Goal: Task Accomplishment & Management: Complete application form

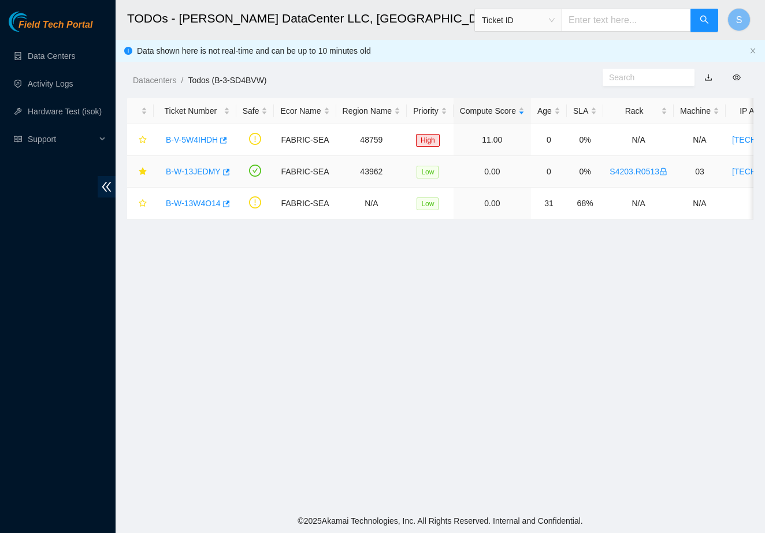
click at [190, 172] on link "B-W-13JEDMY" at bounding box center [193, 171] width 55 height 9
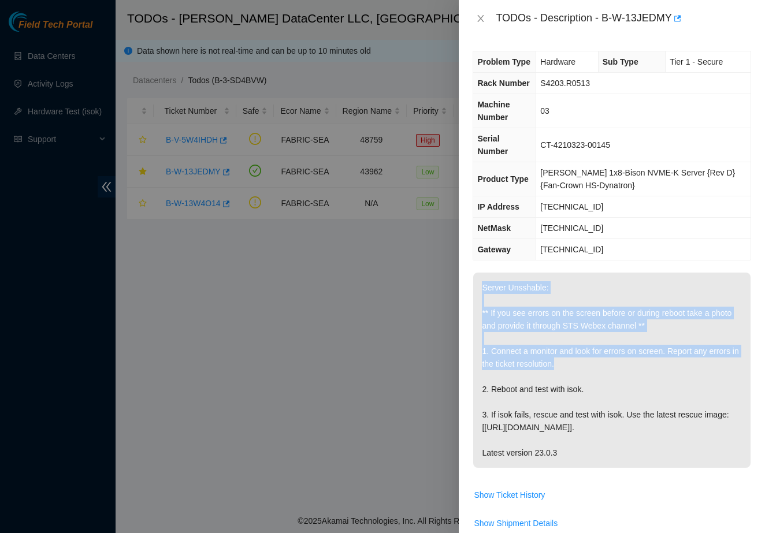
drag, startPoint x: 479, startPoint y: 302, endPoint x: 596, endPoint y: 379, distance: 140.5
click at [596, 379] on p "Server Unsshable: ** If you see errors on the screen before or during reboot ta…" at bounding box center [611, 370] width 277 height 195
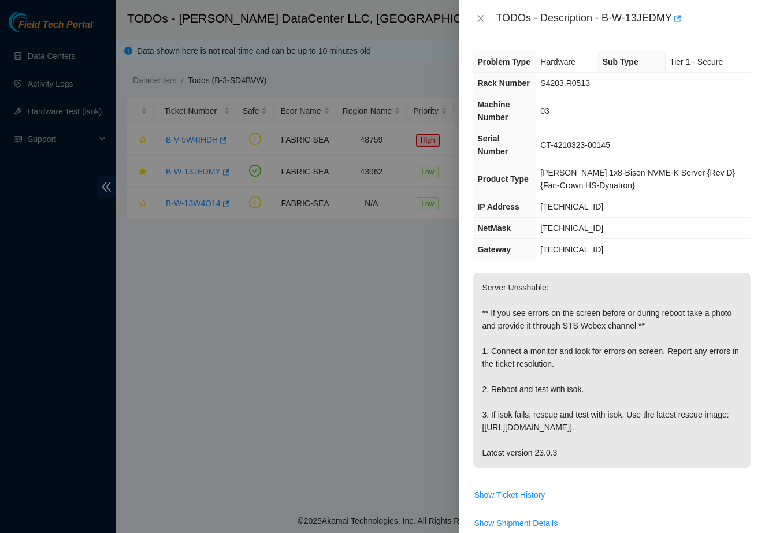
click at [605, 404] on p "Server Unsshable: ** If you see errors on the screen before or during reboot ta…" at bounding box center [611, 370] width 277 height 195
drag, startPoint x: 540, startPoint y: 157, endPoint x: 646, endPoint y: 178, distance: 108.0
click at [646, 178] on tbody "Problem Type Hardware Sub Type Tier 1 - Secure Rack Number S4203.R0513 Machine …" at bounding box center [611, 155] width 277 height 209
click at [646, 178] on td "[PERSON_NAME] 1x8-Bison NVME-K Server {Rev D}{Fan-Crown HS-Dynatron}" at bounding box center [643, 179] width 214 height 34
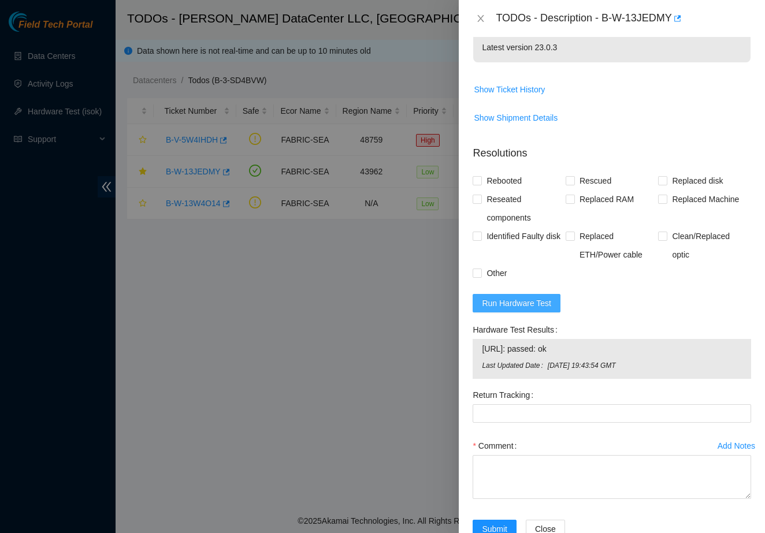
click at [528, 310] on span "Run Hardware Test" at bounding box center [516, 303] width 69 height 13
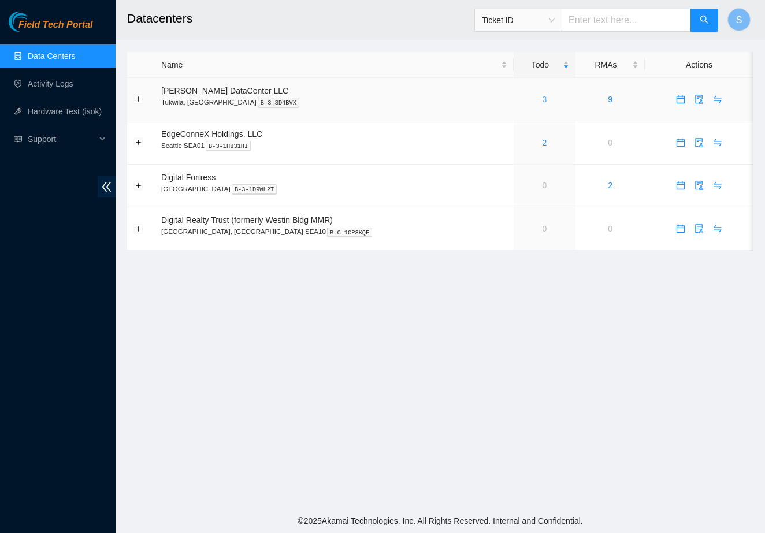
click at [542, 98] on link "3" at bounding box center [544, 99] width 5 height 9
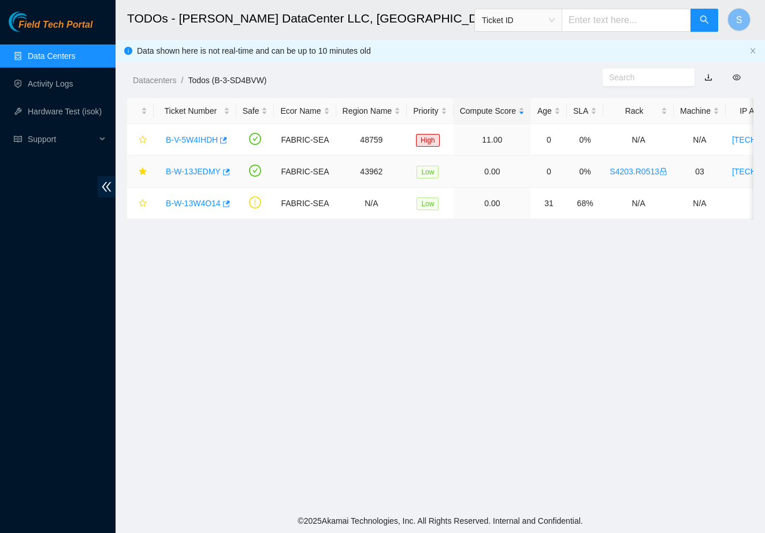
click at [193, 174] on link "B-W-13JEDMY" at bounding box center [193, 171] width 55 height 9
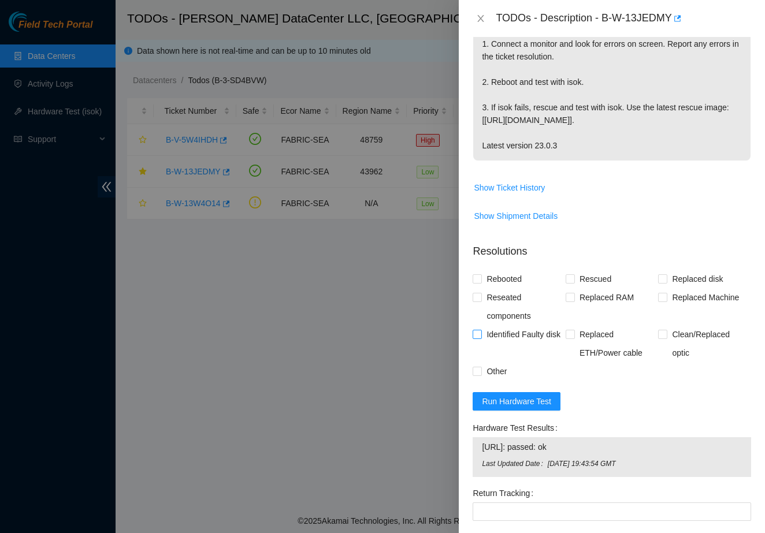
scroll to position [308, 0]
click at [503, 407] on span "Run Hardware Test" at bounding box center [516, 400] width 69 height 13
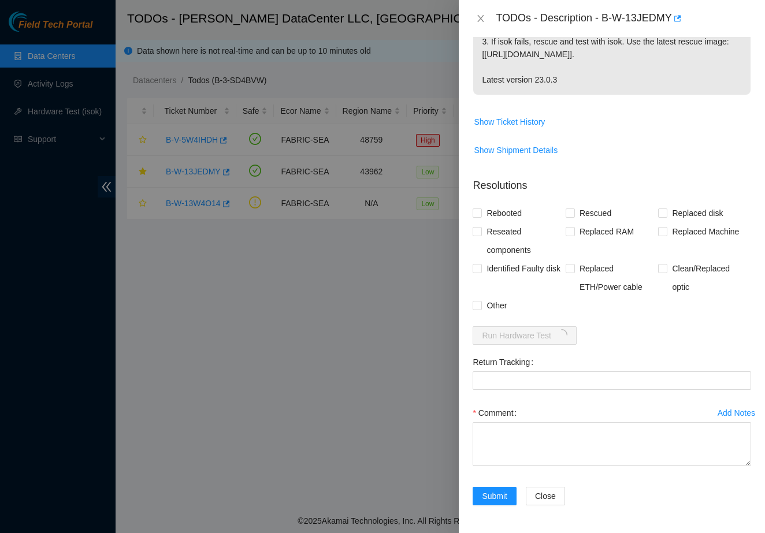
scroll to position [386, 0]
click at [578, 356] on div "Return Tracking" at bounding box center [611, 362] width 278 height 18
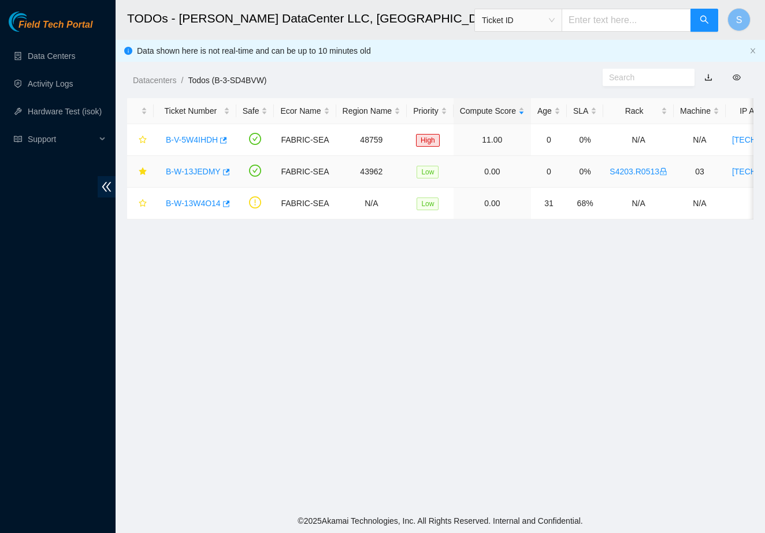
click at [213, 172] on link "B-W-13JEDMY" at bounding box center [193, 171] width 55 height 9
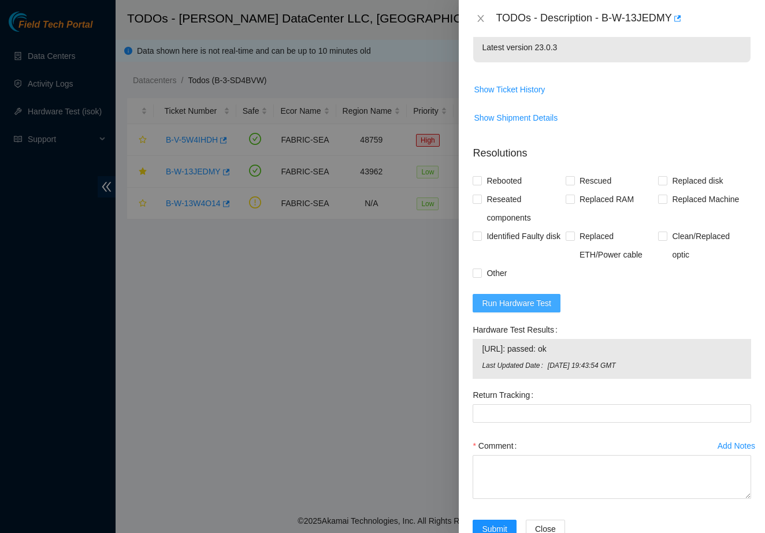
click at [510, 310] on span "Run Hardware Test" at bounding box center [516, 303] width 69 height 13
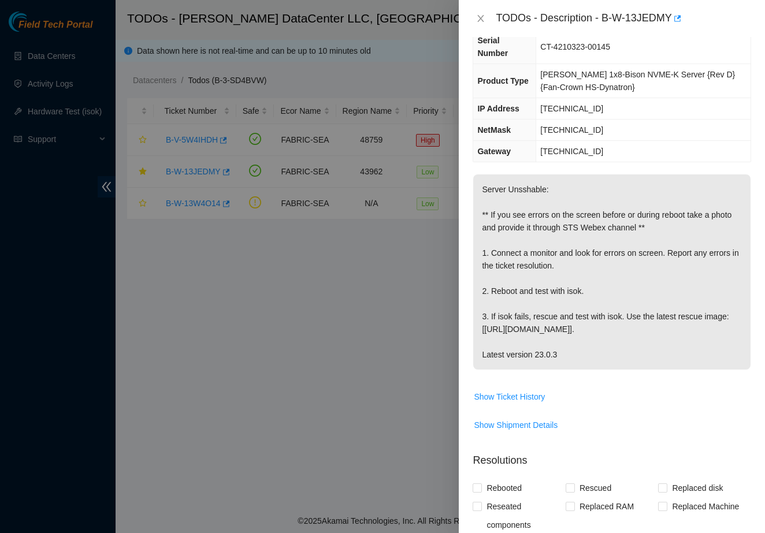
scroll to position [99, 0]
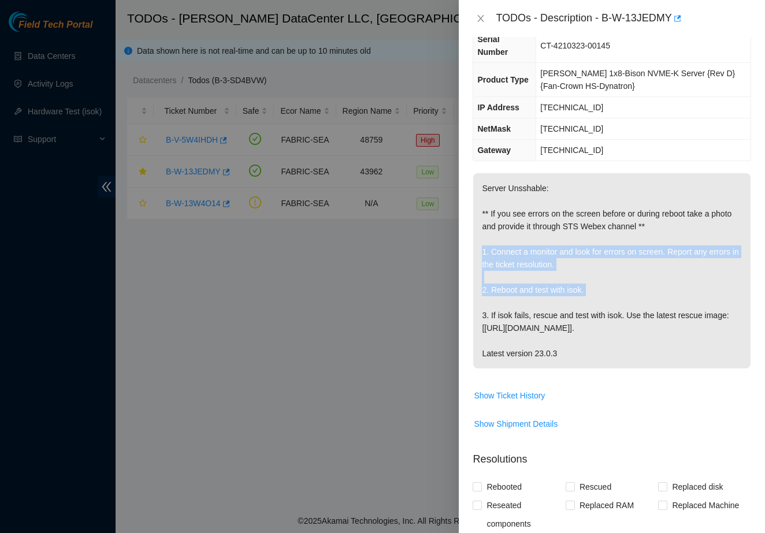
drag, startPoint x: 481, startPoint y: 264, endPoint x: 600, endPoint y: 312, distance: 128.3
click at [600, 312] on p "Server Unsshable: ** If you see errors on the screen before or during reboot ta…" at bounding box center [611, 270] width 277 height 195
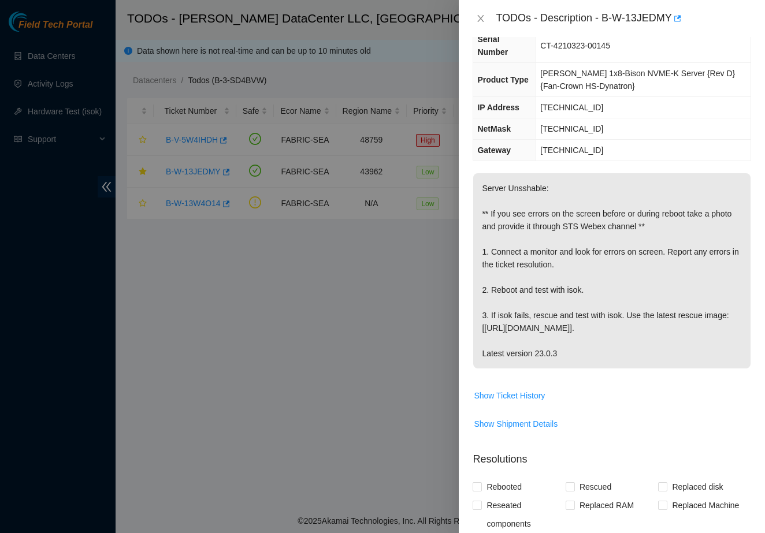
click at [601, 332] on p "Server Unsshable: ** If you see errors on the screen before or during reboot ta…" at bounding box center [611, 270] width 277 height 195
drag, startPoint x: 472, startPoint y: 331, endPoint x: 686, endPoint y: 338, distance: 213.8
click at [686, 338] on div "Problem Type Hardware Sub Type Tier 1 - Secure Rack Number S4203.R0513 Machine …" at bounding box center [612, 285] width 306 height 496
click at [686, 338] on p "Server Unsshable: ** If you see errors on the screen before or during reboot ta…" at bounding box center [611, 270] width 277 height 195
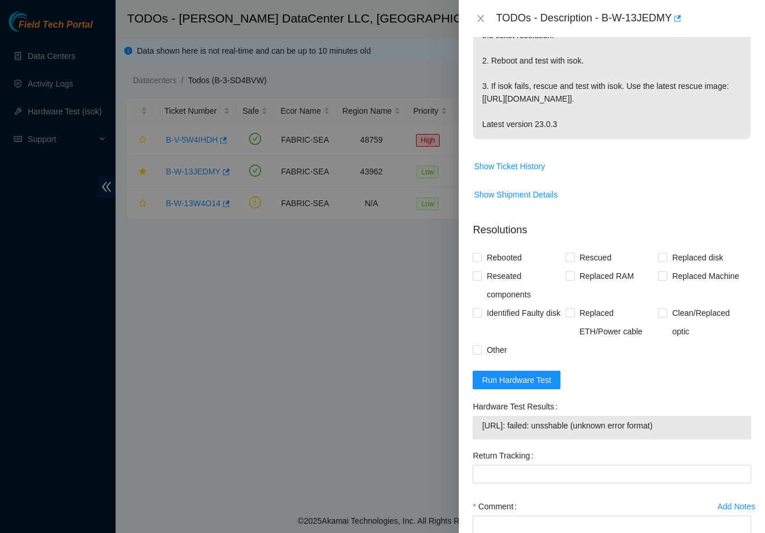
scroll to position [334, 0]
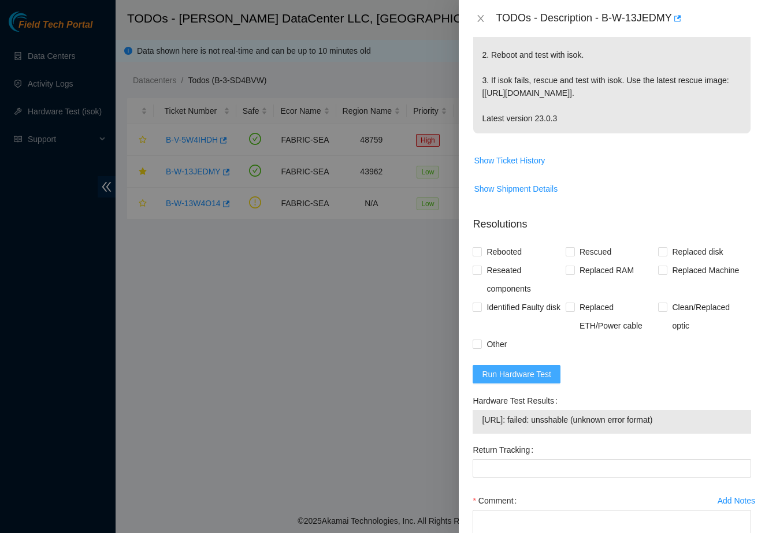
click at [516, 381] on span "Run Hardware Test" at bounding box center [516, 374] width 69 height 13
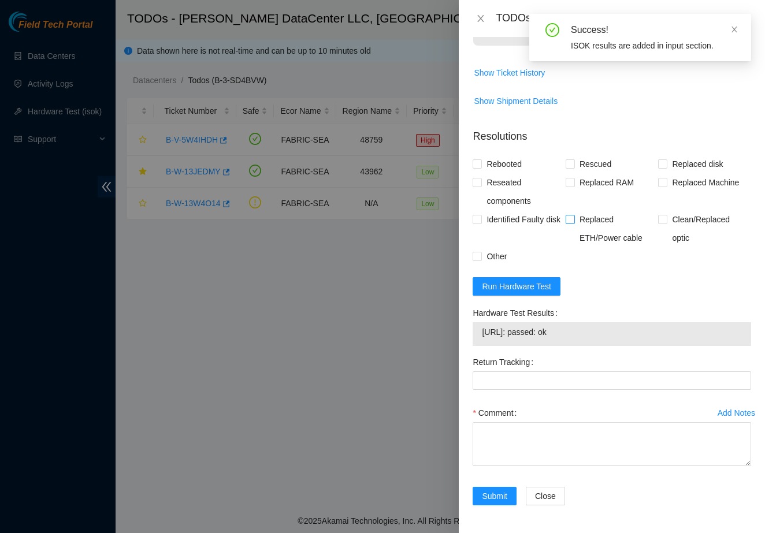
scroll to position [435, 0]
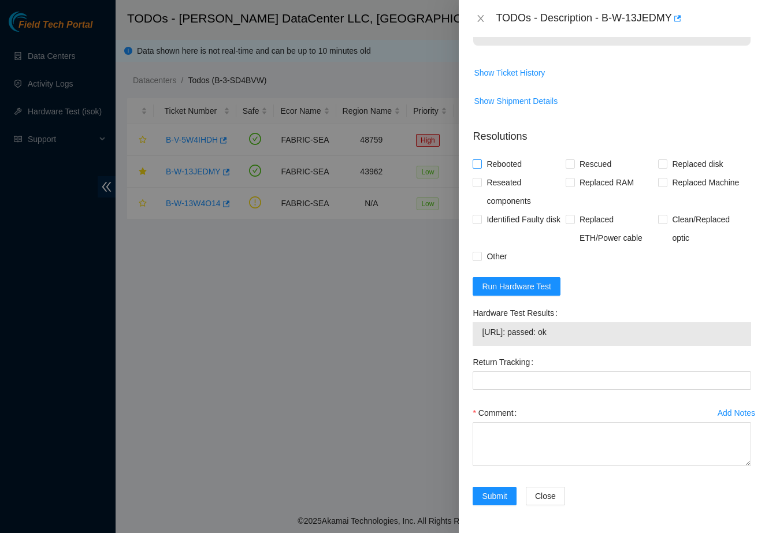
click at [501, 161] on span "Rebooted" at bounding box center [504, 164] width 44 height 18
click at [481, 161] on input "Rebooted" at bounding box center [476, 163] width 8 height 8
checkbox input "true"
click at [587, 164] on span "Rescued" at bounding box center [595, 164] width 41 height 18
click at [574, 164] on input "Rescued" at bounding box center [569, 163] width 8 height 8
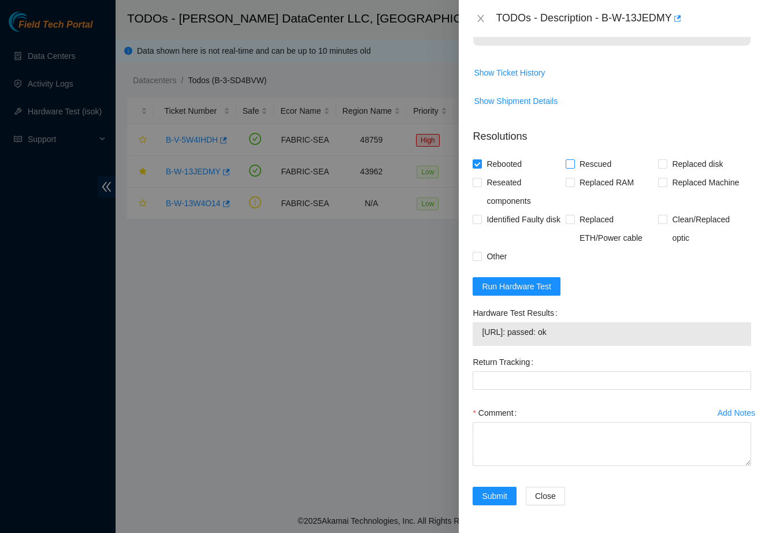
checkbox input "true"
click at [557, 433] on textarea "Comment" at bounding box center [611, 444] width 278 height 44
type textarea "S"
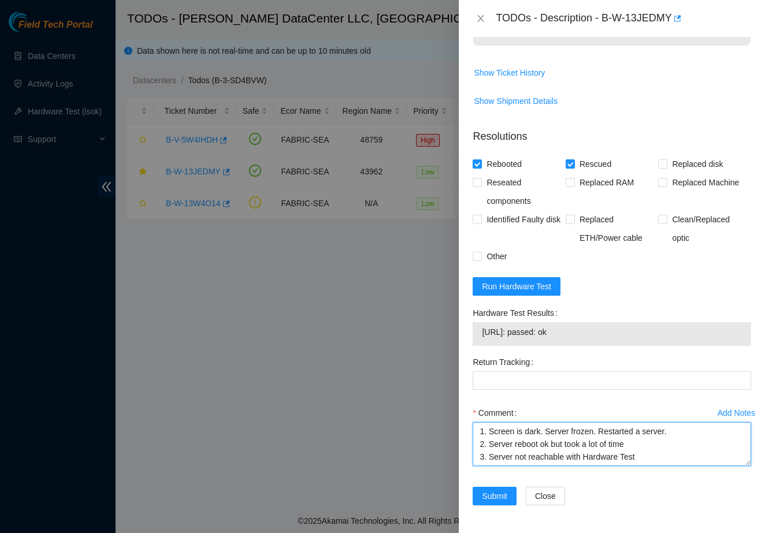
scroll to position [9, 0]
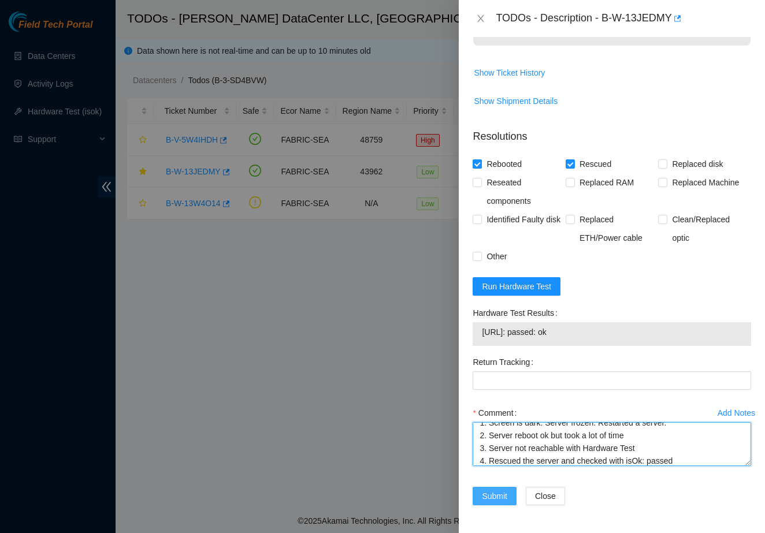
type textarea "1. Screen is dark. Server frozen. Restarted a server. 2. Server reboot ok but t…"
click at [489, 489] on button "Submit" at bounding box center [494, 496] width 44 height 18
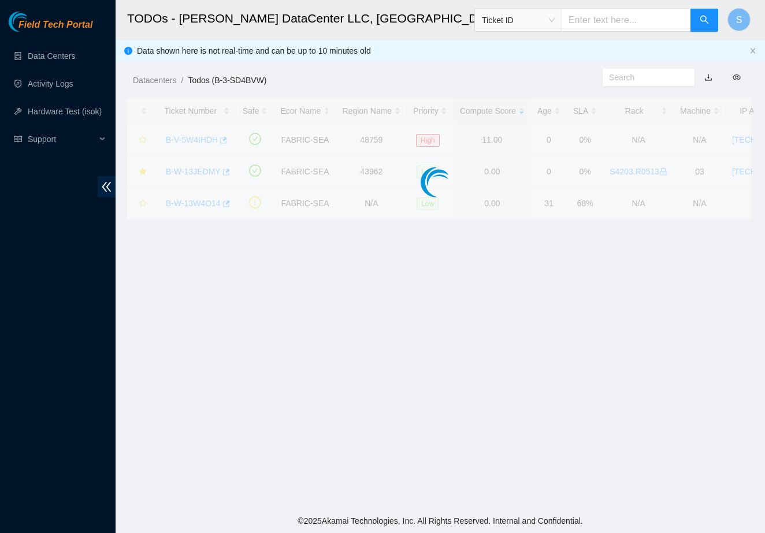
scroll to position [111, 0]
